Goal: Information Seeking & Learning: Check status

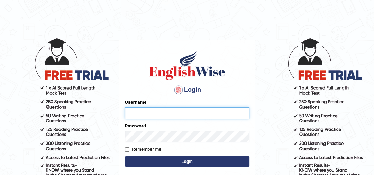
type input "YulyH"
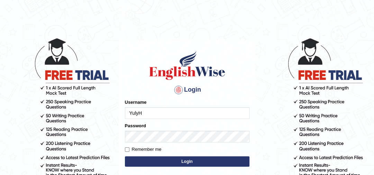
click at [169, 163] on button "Login" at bounding box center [187, 161] width 125 height 10
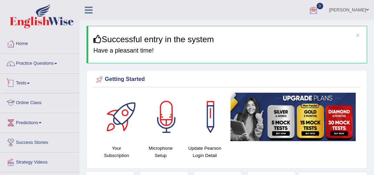
click at [24, 83] on link "Tests" at bounding box center [39, 82] width 79 height 17
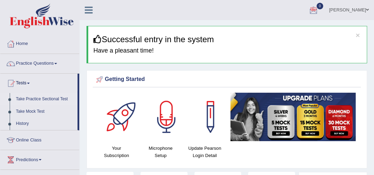
click at [42, 99] on link "Take Practice Sectional Test" at bounding box center [45, 99] width 65 height 12
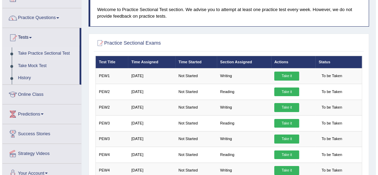
scroll to position [55, 0]
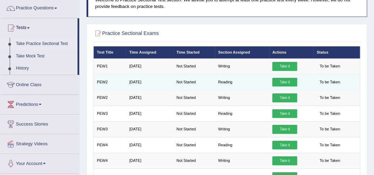
click at [292, 79] on link "Take it" at bounding box center [284, 82] width 25 height 9
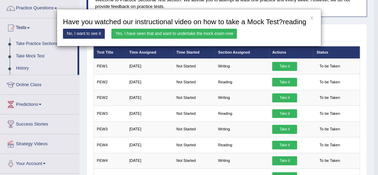
click at [166, 35] on link "Yes, I have seen that and want to undertake the mock exam now" at bounding box center [174, 34] width 126 height 10
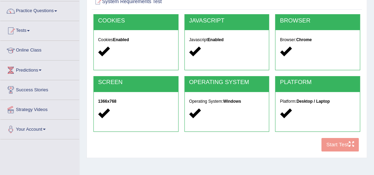
scroll to position [55, 0]
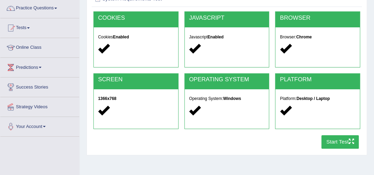
click at [338, 143] on button "Start Test" at bounding box center [340, 141] width 38 height 13
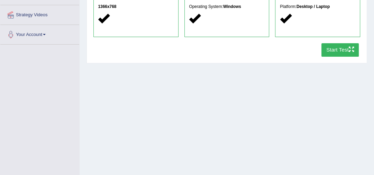
scroll to position [188, 0]
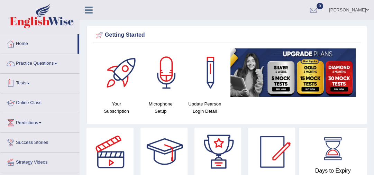
click at [29, 86] on link "Tests" at bounding box center [39, 82] width 79 height 17
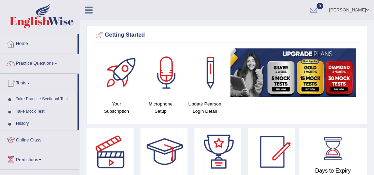
click at [31, 99] on link "Take Practice Sectional Test" at bounding box center [45, 99] width 65 height 12
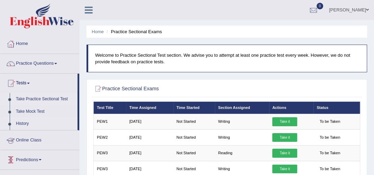
click at [24, 120] on link "History" at bounding box center [45, 124] width 65 height 12
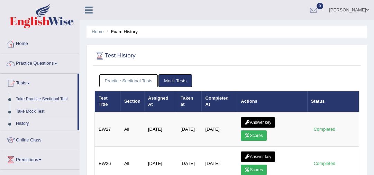
click at [134, 81] on link "Practice Sectional Tests" at bounding box center [128, 80] width 59 height 13
click at [120, 79] on link "Practice Sectional Tests" at bounding box center [128, 80] width 59 height 13
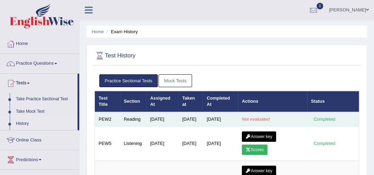
click at [144, 125] on td "Reading" at bounding box center [133, 119] width 26 height 15
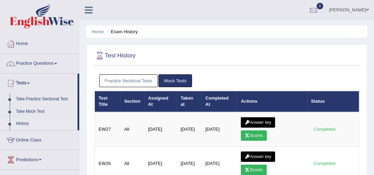
click at [132, 75] on link "Practice Sectional Tests" at bounding box center [128, 80] width 59 height 13
click at [128, 81] on link "Practice Sectional Tests" at bounding box center [128, 80] width 59 height 13
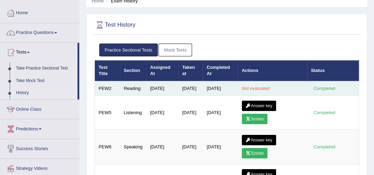
scroll to position [28, 0]
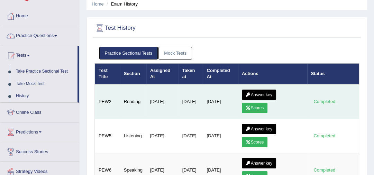
click at [262, 106] on link "Scores" at bounding box center [255, 108] width 26 height 10
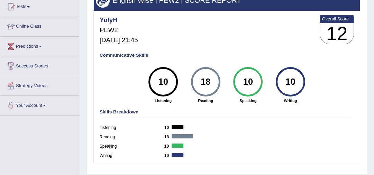
scroll to position [50, 0]
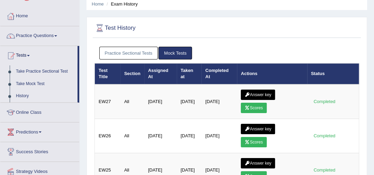
click at [128, 53] on link "Practice Sectional Tests" at bounding box center [128, 53] width 59 height 13
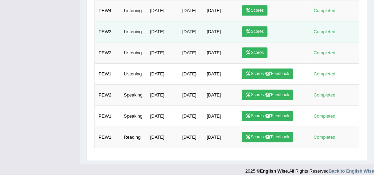
scroll to position [307, 0]
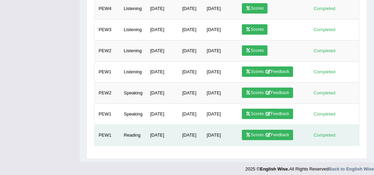
click at [253, 130] on link "Scores / Feedback" at bounding box center [267, 135] width 51 height 10
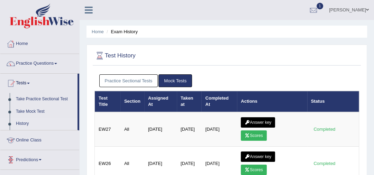
click at [124, 79] on link "Practice Sectional Tests" at bounding box center [128, 80] width 59 height 13
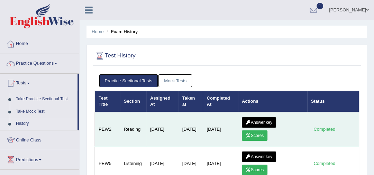
click at [264, 119] on link "Answer key" at bounding box center [259, 122] width 34 height 10
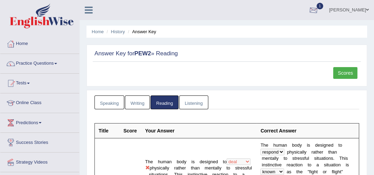
click at [324, 3] on link "1" at bounding box center [313, 9] width 21 height 18
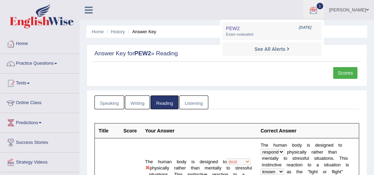
click at [293, 45] on li "See All Alerts" at bounding box center [272, 49] width 99 height 14
